Goal: Task Accomplishment & Management: Manage account settings

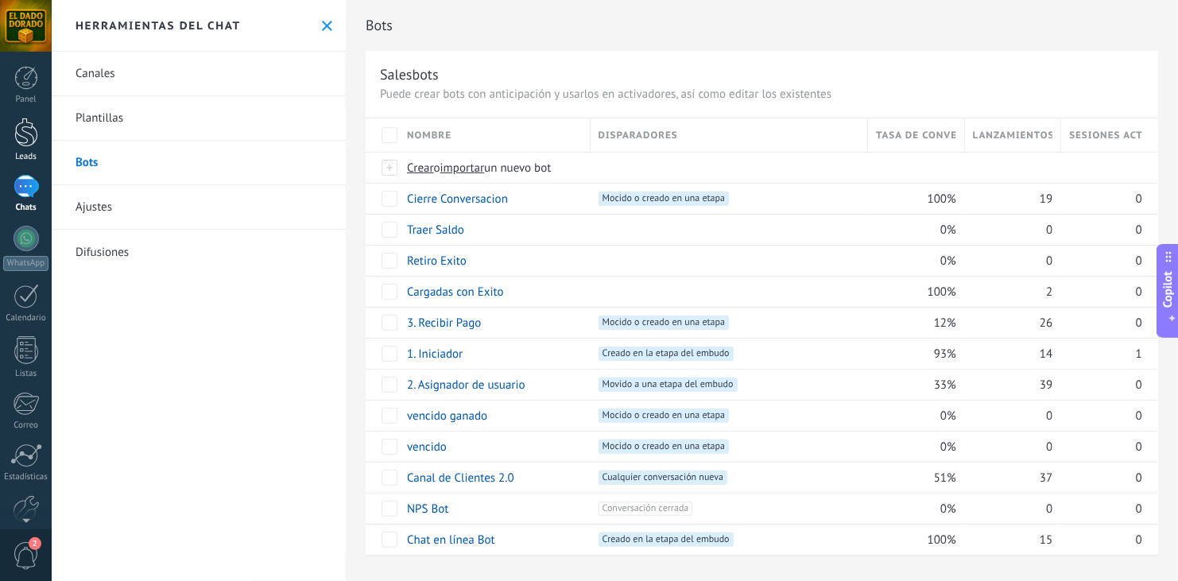
click at [34, 146] on div at bounding box center [26, 132] width 24 height 29
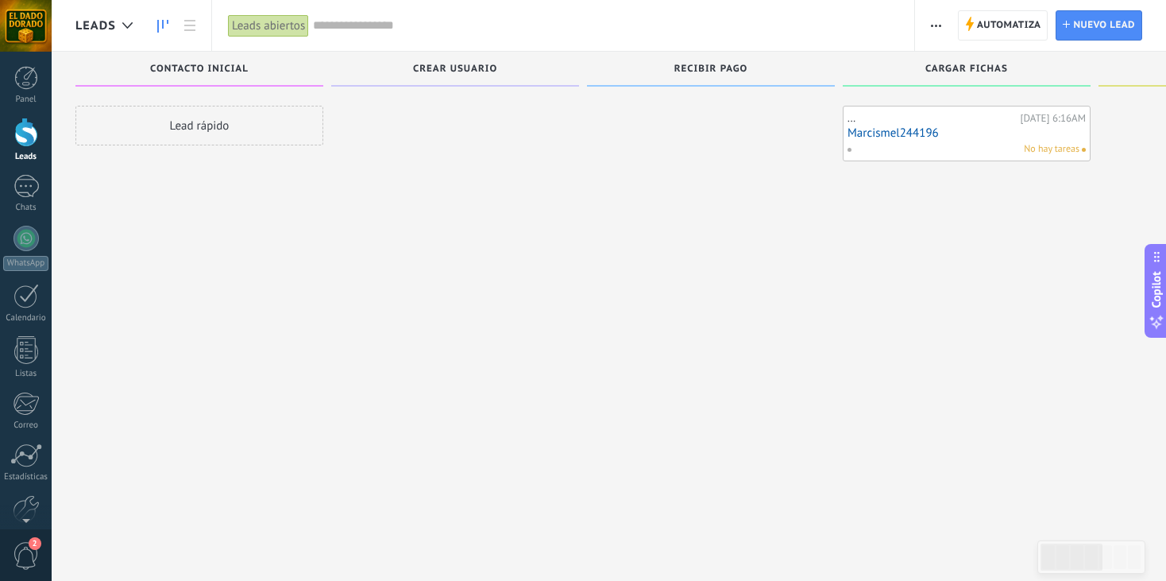
click at [963, 130] on link "Marcismel244196" at bounding box center [967, 133] width 238 height 14
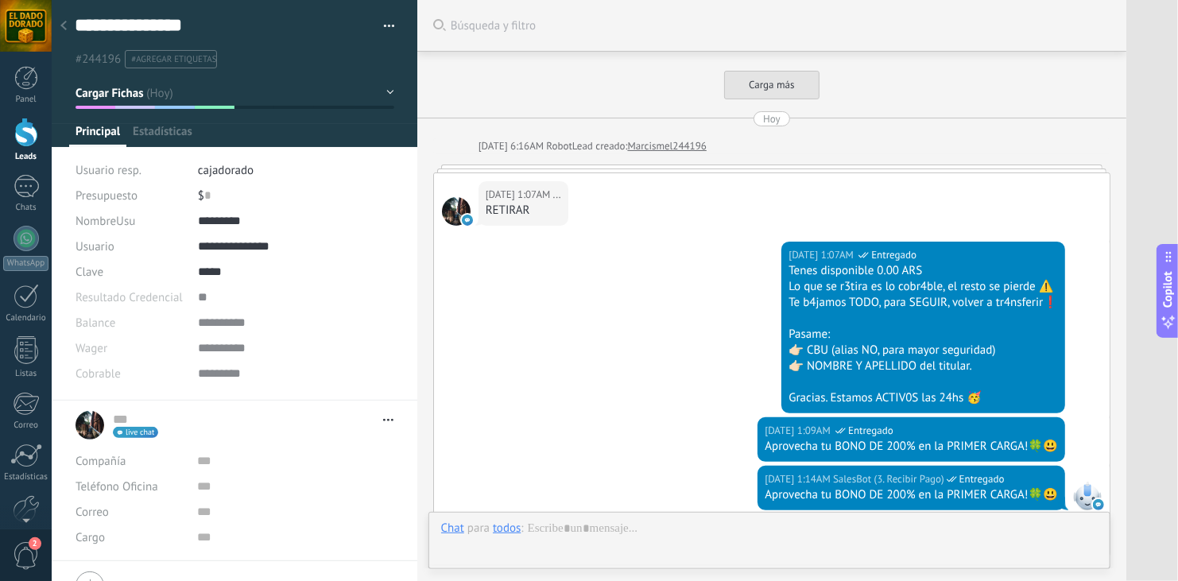
type textarea "**********"
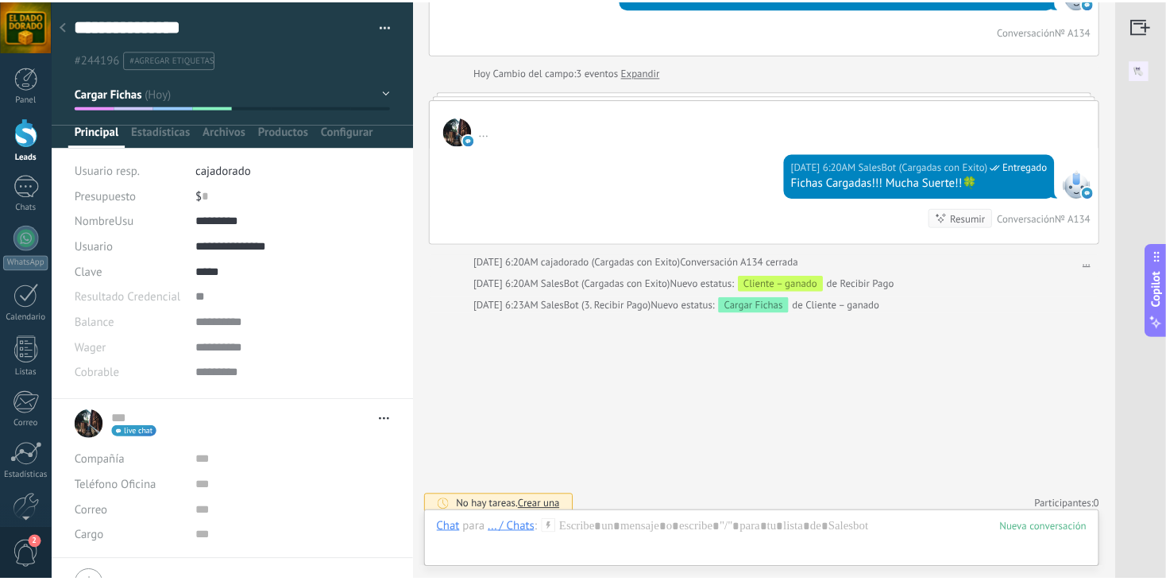
scroll to position [23, 0]
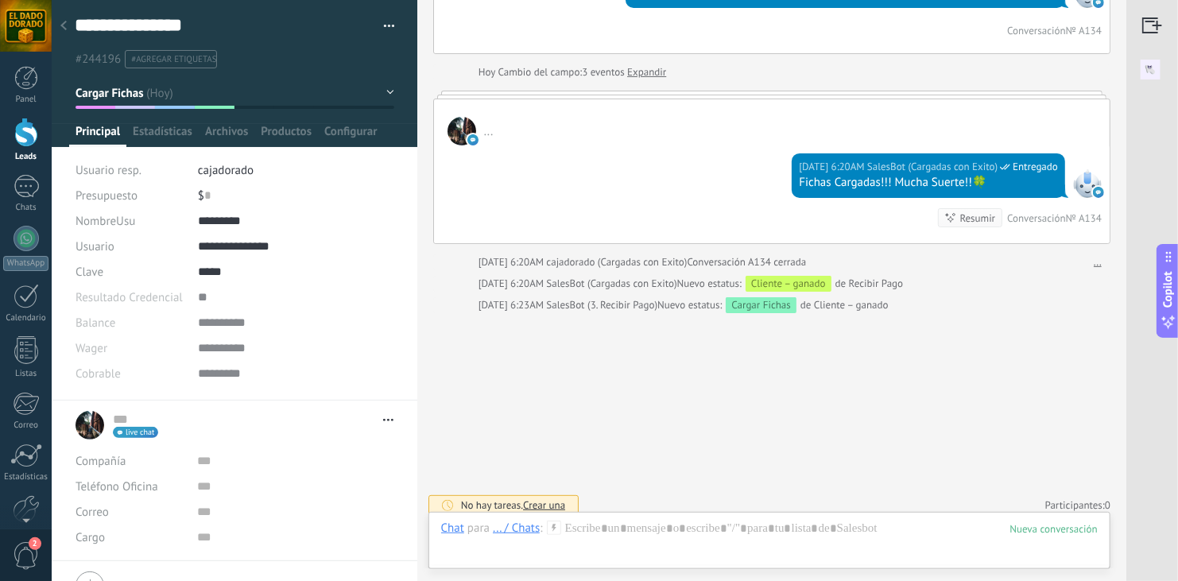
click at [387, 21] on button "button" at bounding box center [383, 26] width 23 height 24
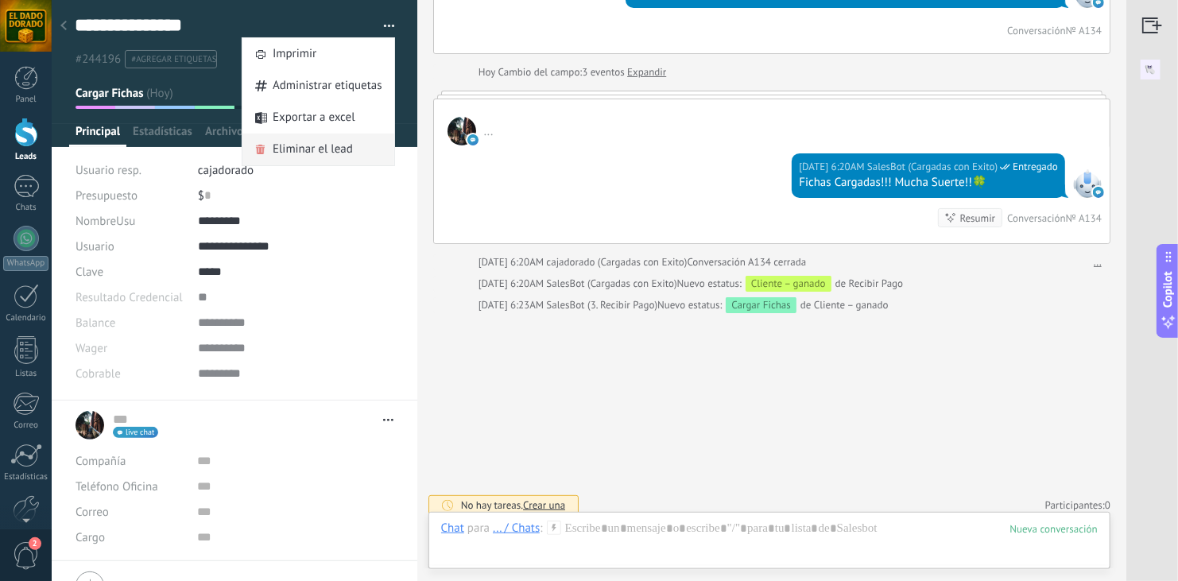
click at [330, 146] on span "Eliminar el lead" at bounding box center [313, 149] width 80 height 32
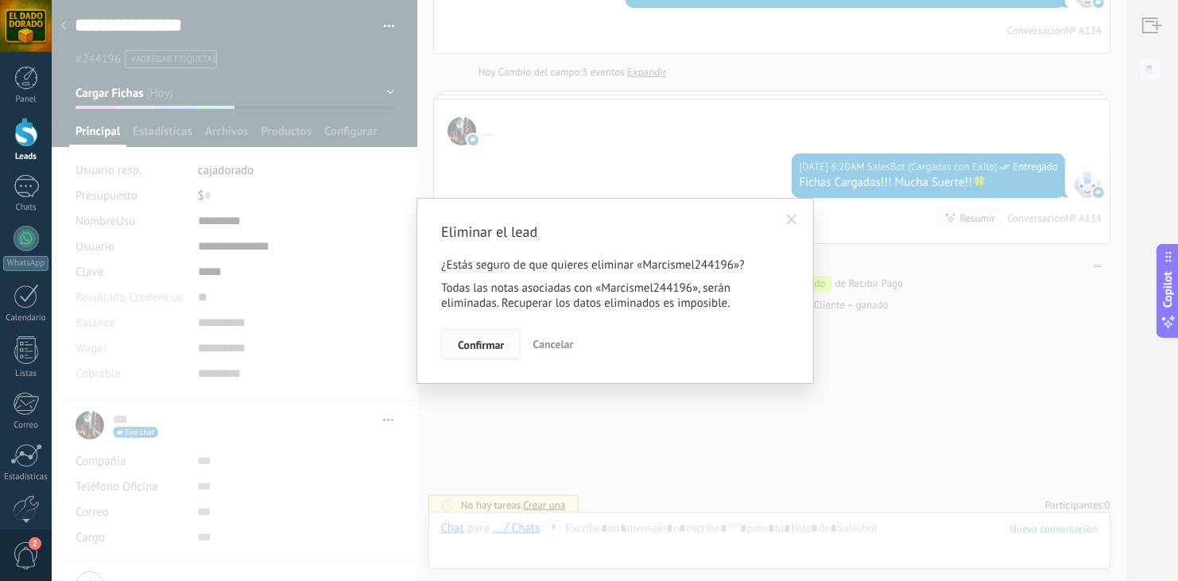
click at [489, 341] on span "Confirmar" at bounding box center [481, 344] width 46 height 11
